Goal: Navigation & Orientation: Find specific page/section

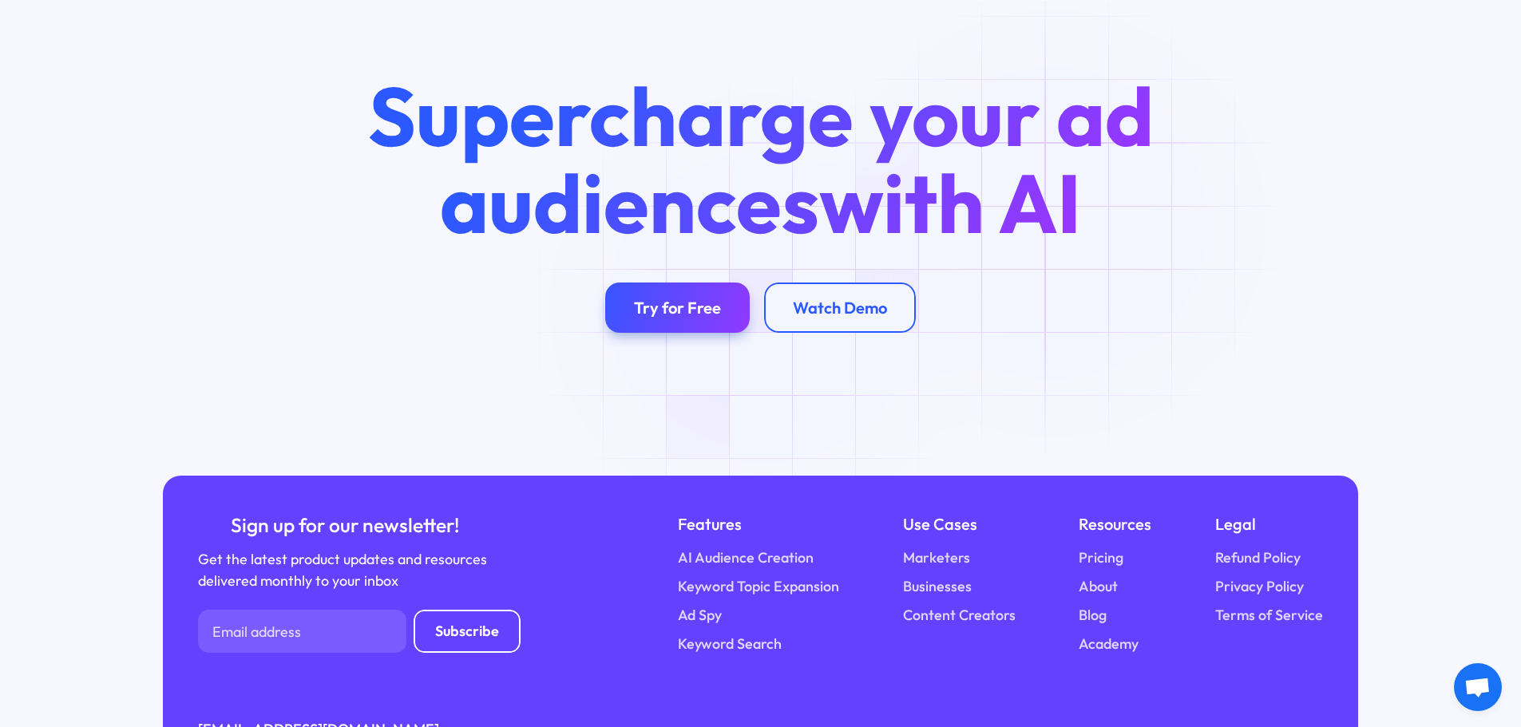
scroll to position [6308, 0]
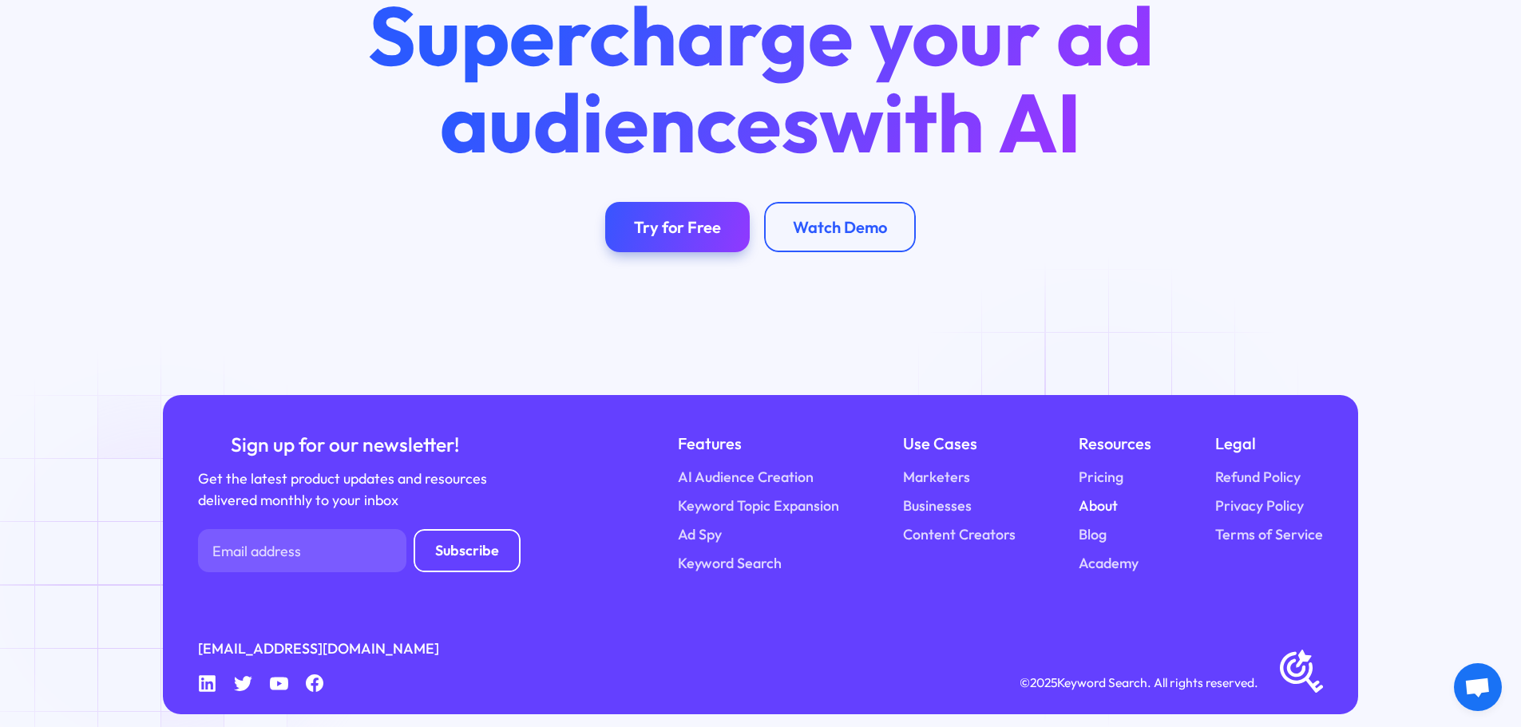
click at [1108, 496] on link "About" at bounding box center [1098, 507] width 39 height 22
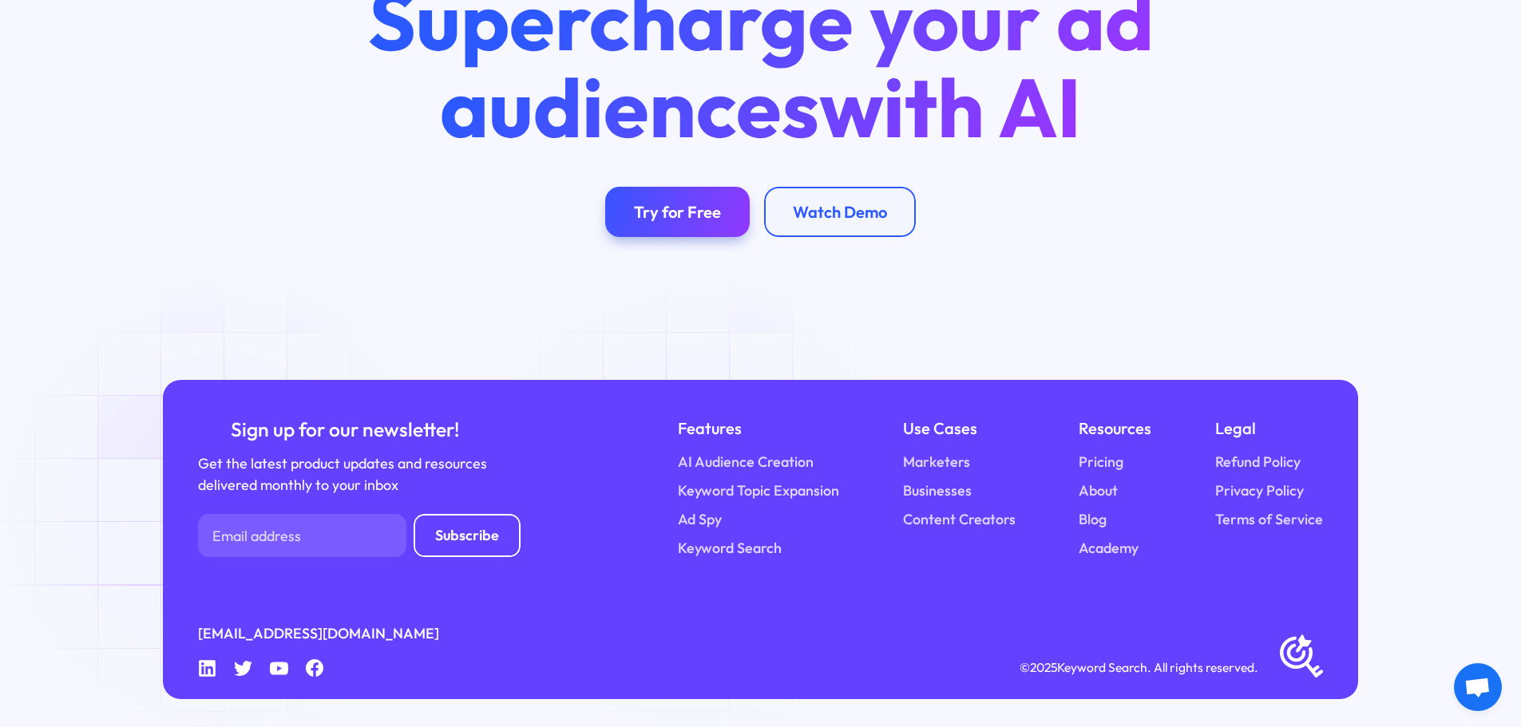
scroll to position [3500, 0]
